Goal: Information Seeking & Learning: Learn about a topic

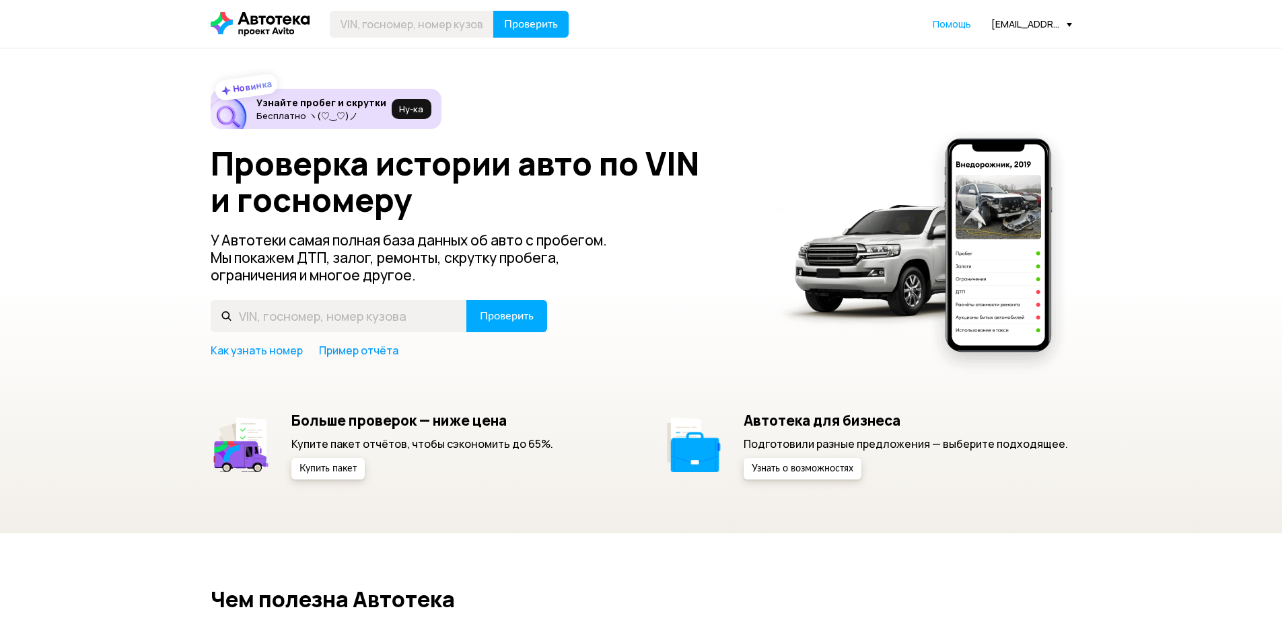
click at [447, 26] on input "text" at bounding box center [412, 24] width 164 height 27
type input "Е522СС193"
click at [530, 19] on span "Проверить" at bounding box center [531, 24] width 54 height 11
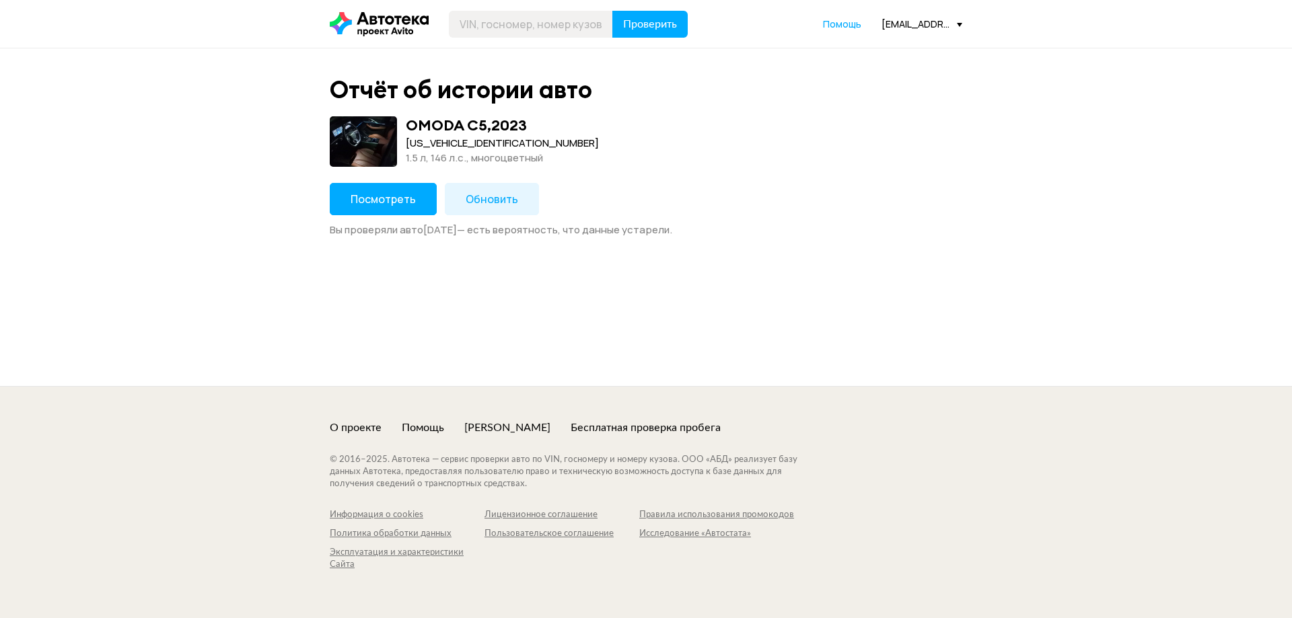
click at [390, 204] on span "Посмотреть" at bounding box center [383, 199] width 65 height 15
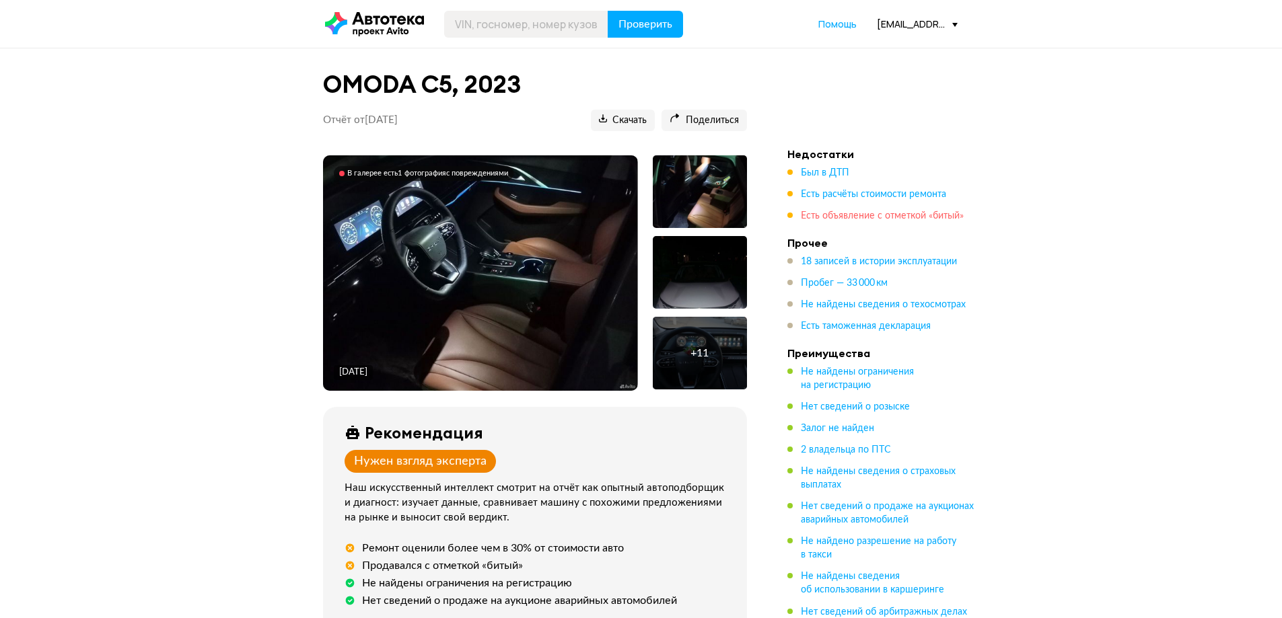
click at [907, 211] on span "Есть объявление с отметкой «битый»" at bounding box center [882, 215] width 163 height 9
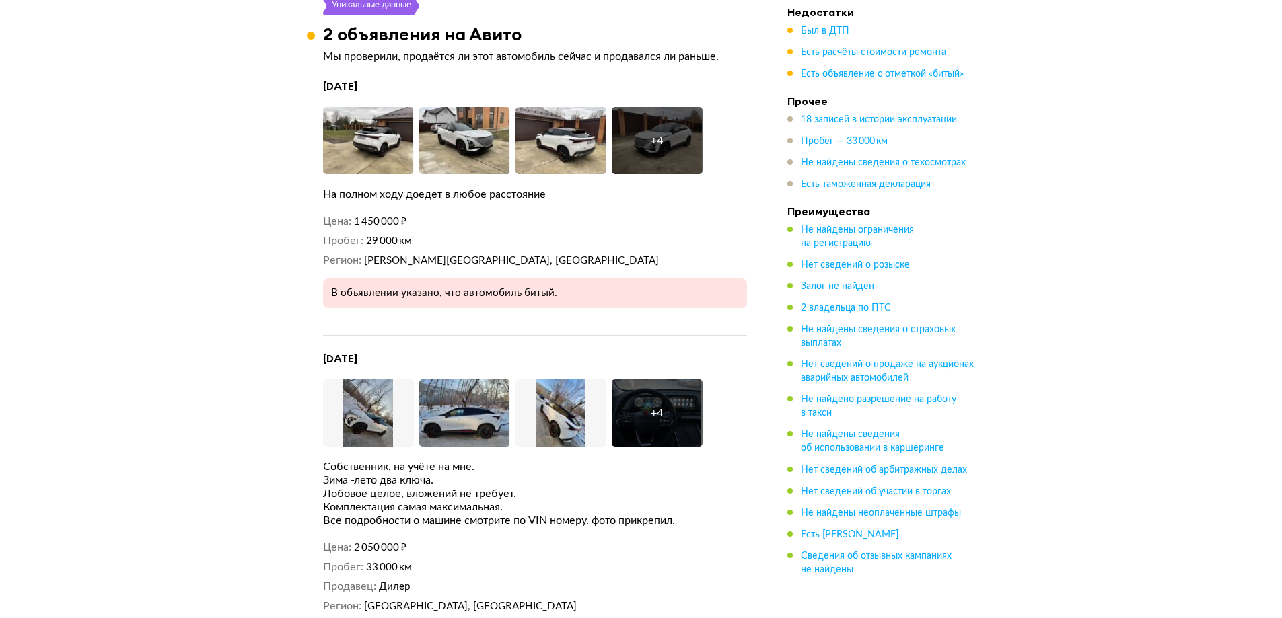
scroll to position [2508, 0]
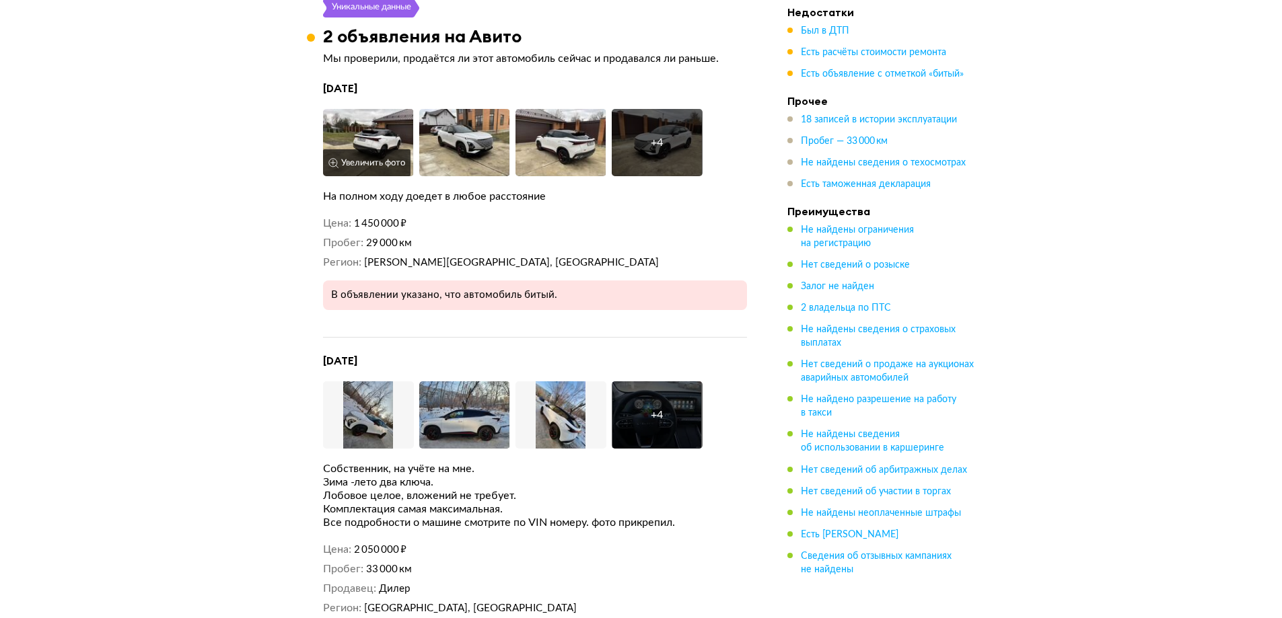
click at [395, 142] on img at bounding box center [368, 142] width 91 height 67
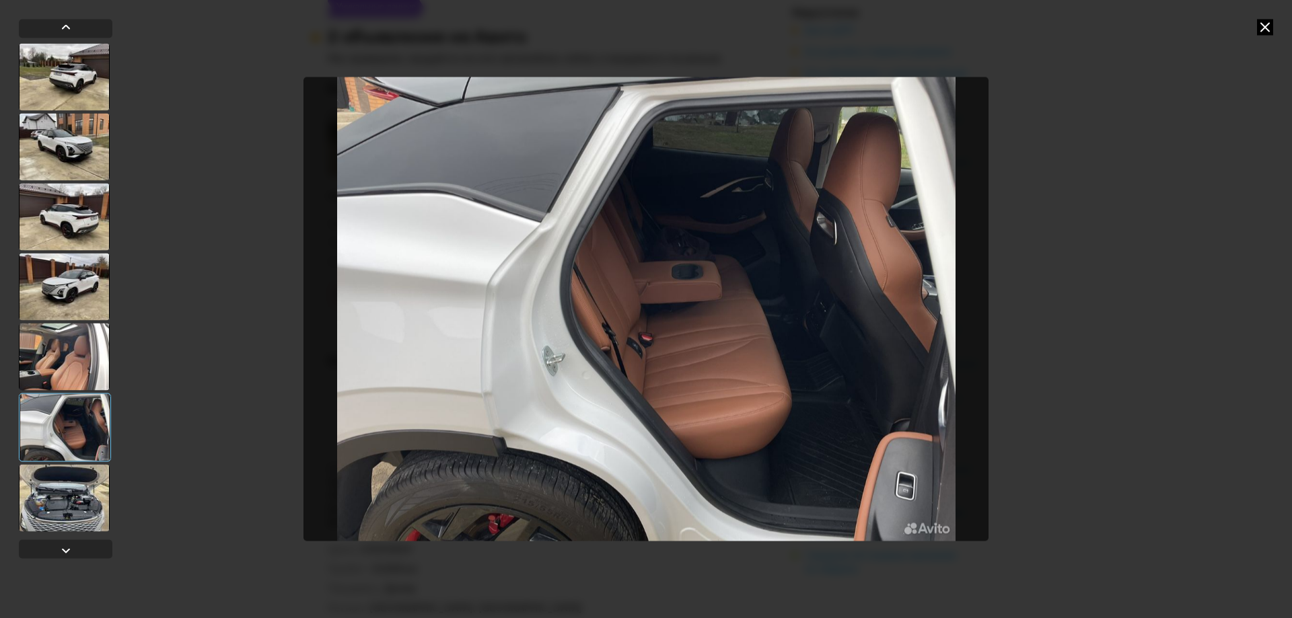
click at [1268, 27] on icon at bounding box center [1265, 27] width 16 height 16
